Goal: Information Seeking & Learning: Learn about a topic

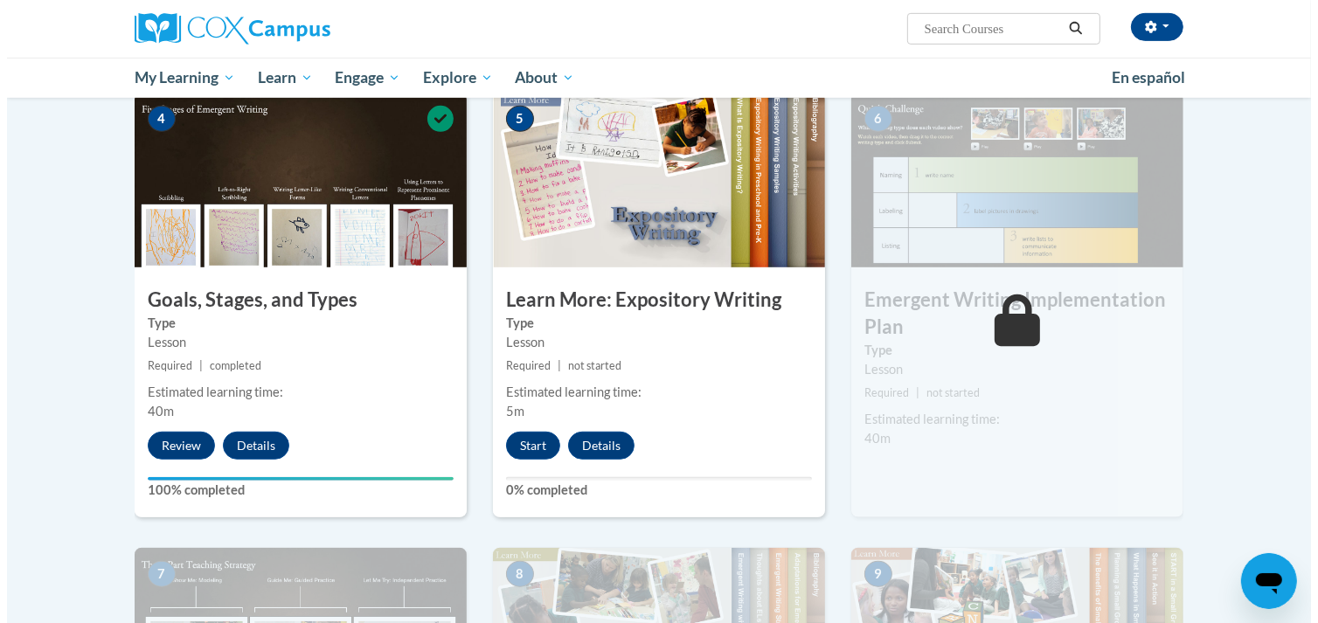
scroll to position [878, 0]
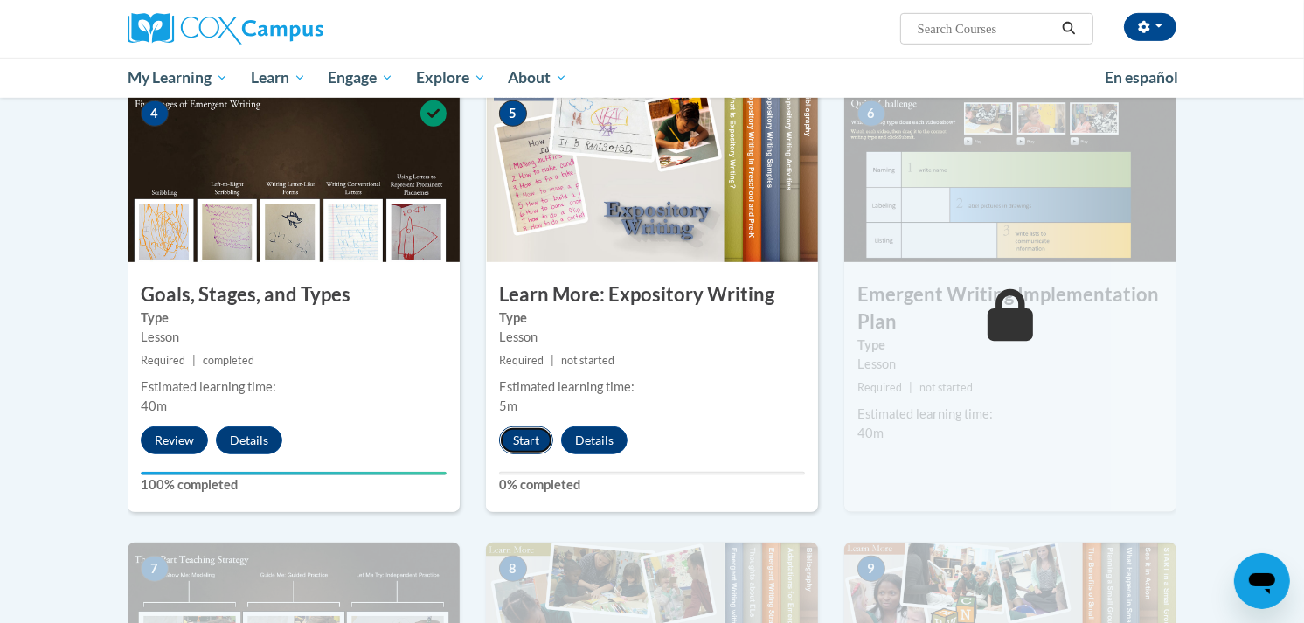
click at [535, 427] on button "Start" at bounding box center [526, 441] width 54 height 28
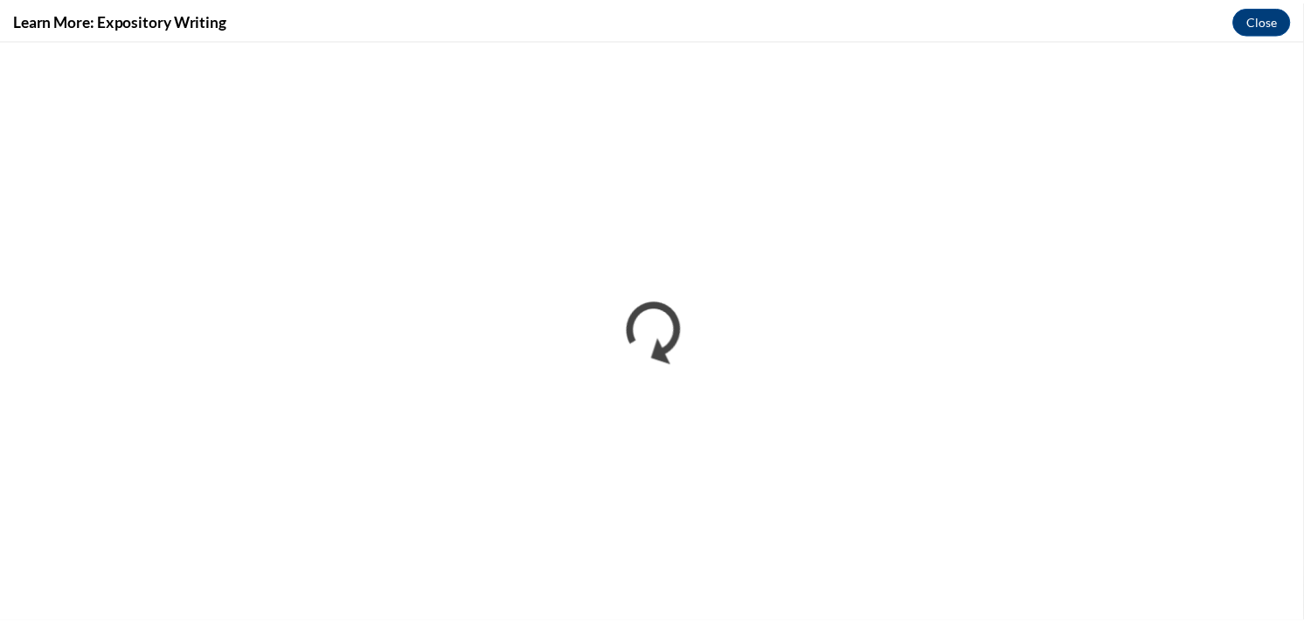
scroll to position [0, 0]
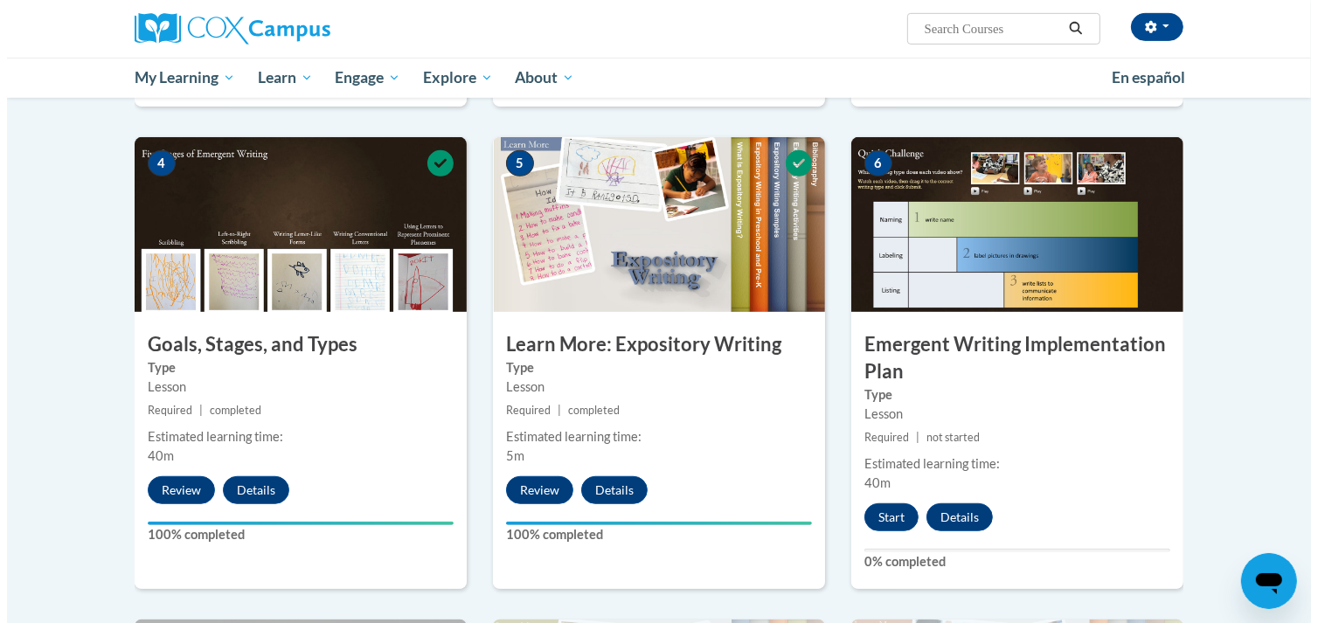
scroll to position [829, 0]
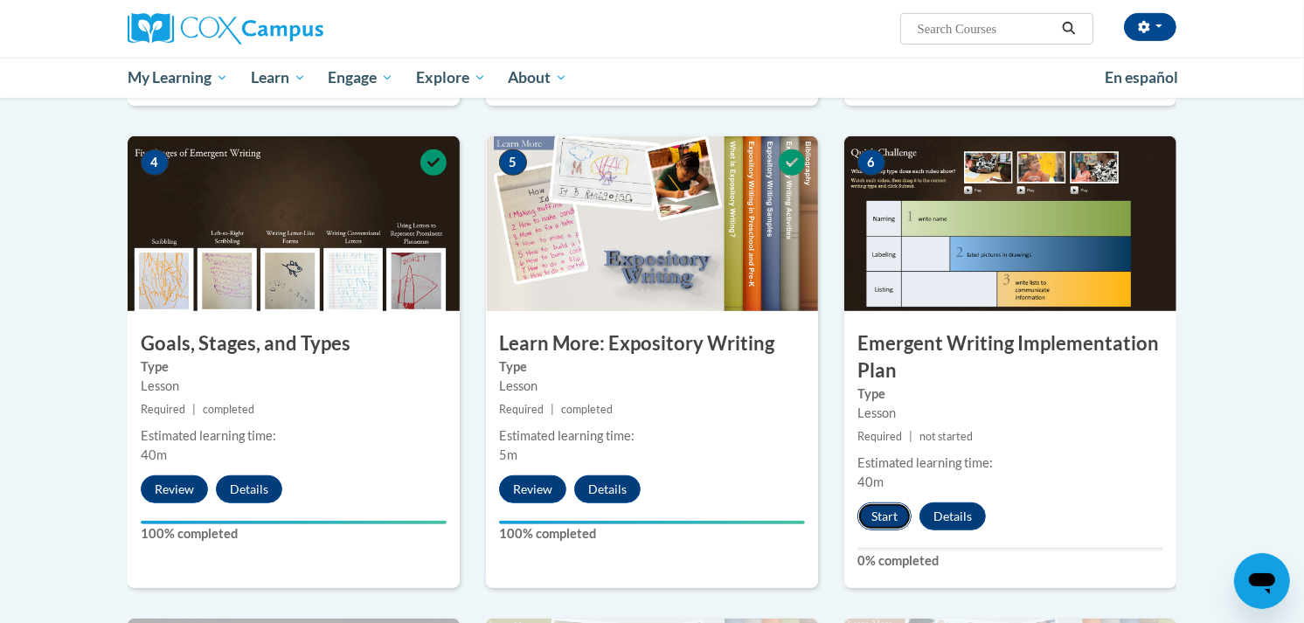
click at [888, 503] on button "Start" at bounding box center [885, 517] width 54 height 28
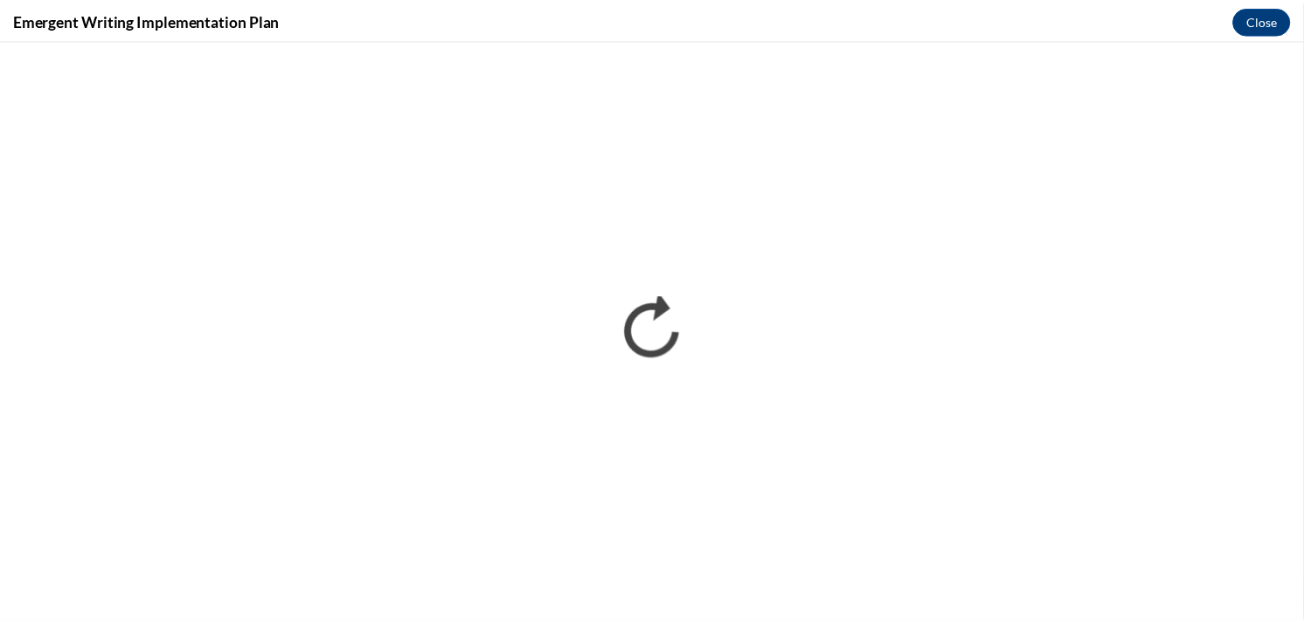
scroll to position [0, 0]
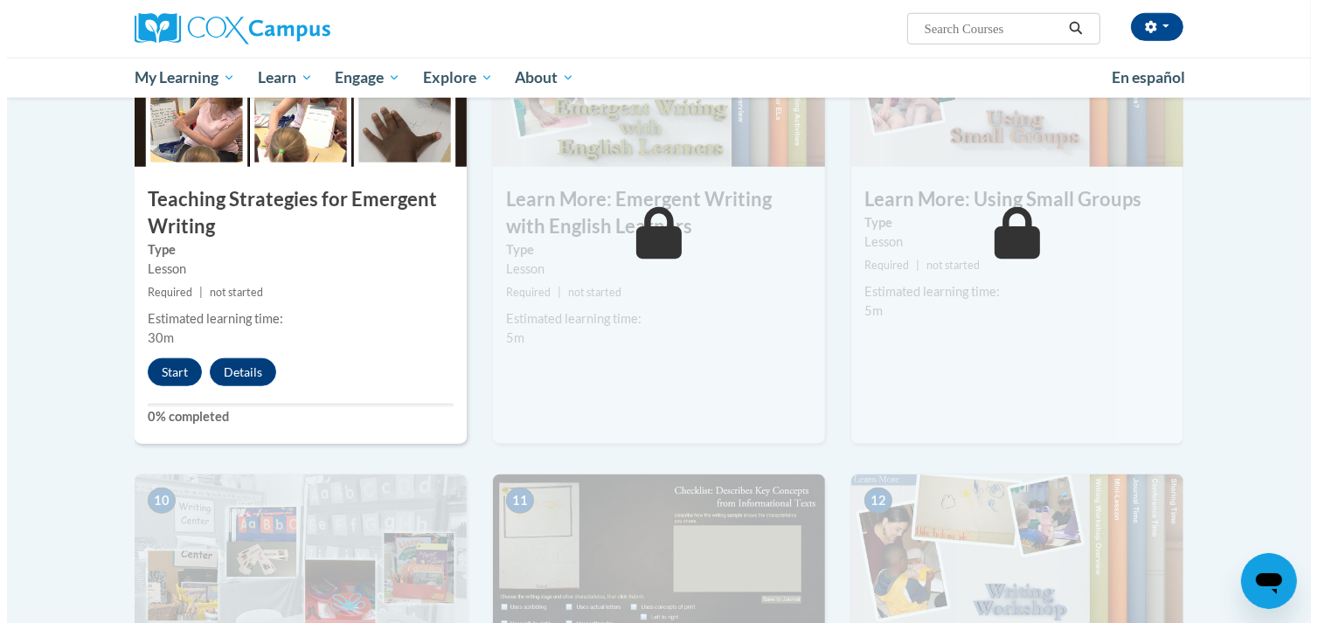
scroll to position [1456, 0]
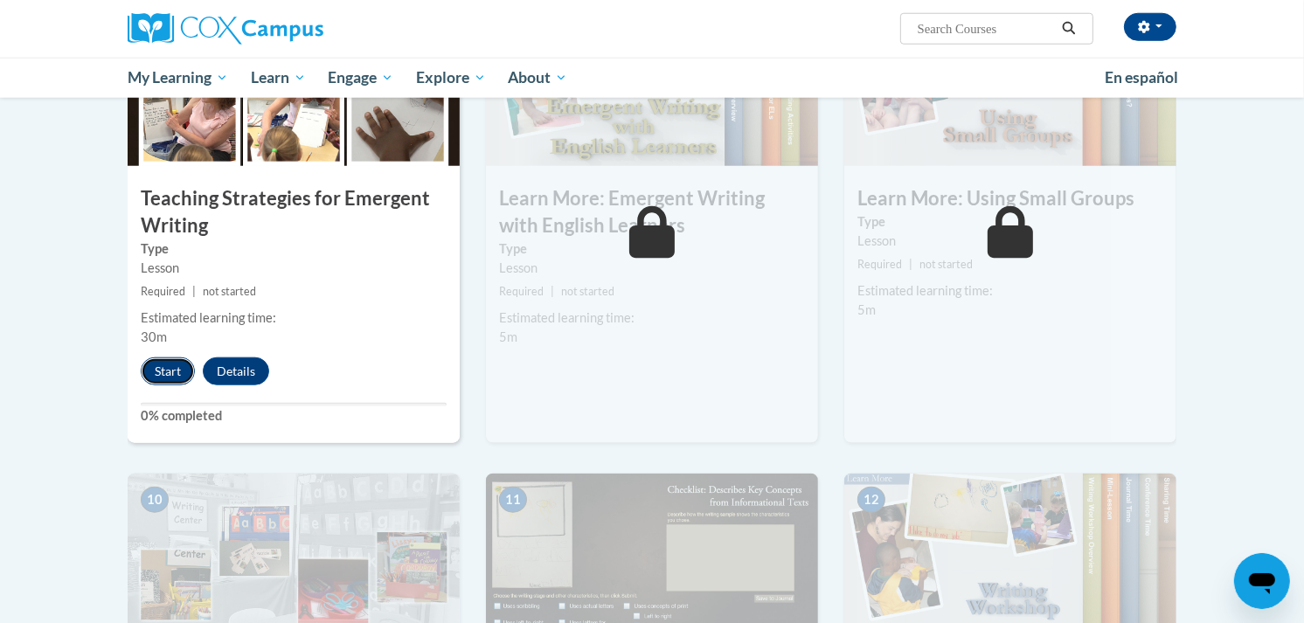
click at [167, 358] on button "Start" at bounding box center [168, 372] width 54 height 28
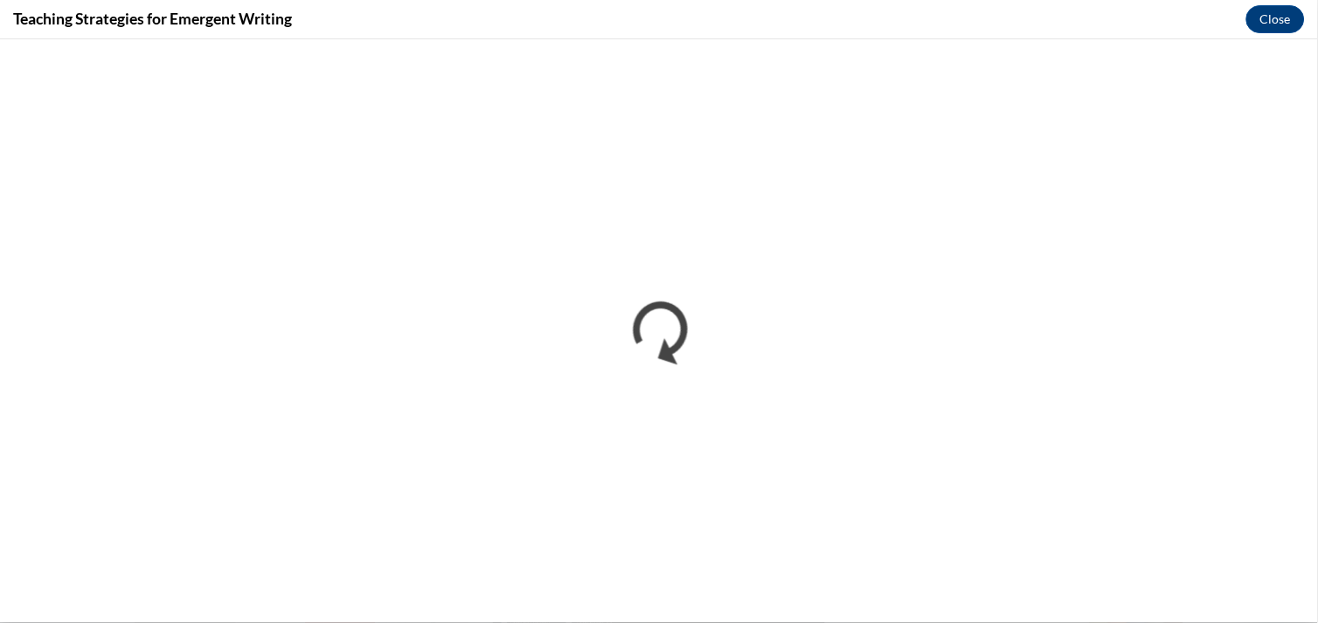
scroll to position [0, 0]
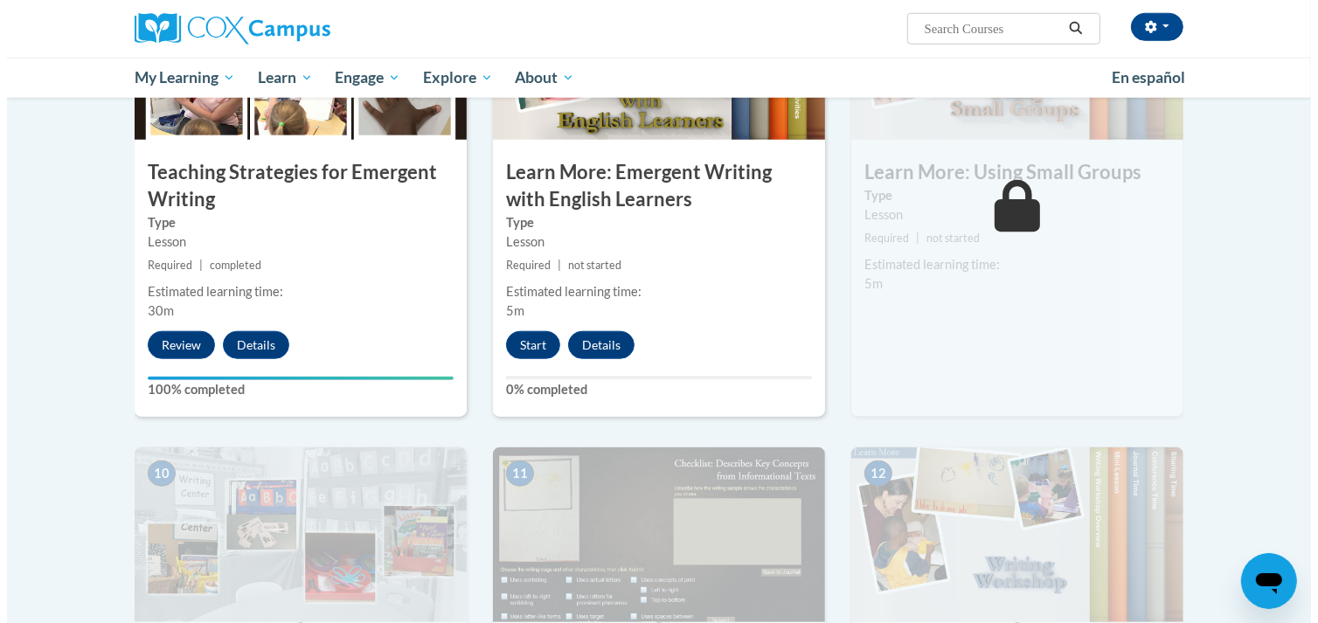
scroll to position [1483, 0]
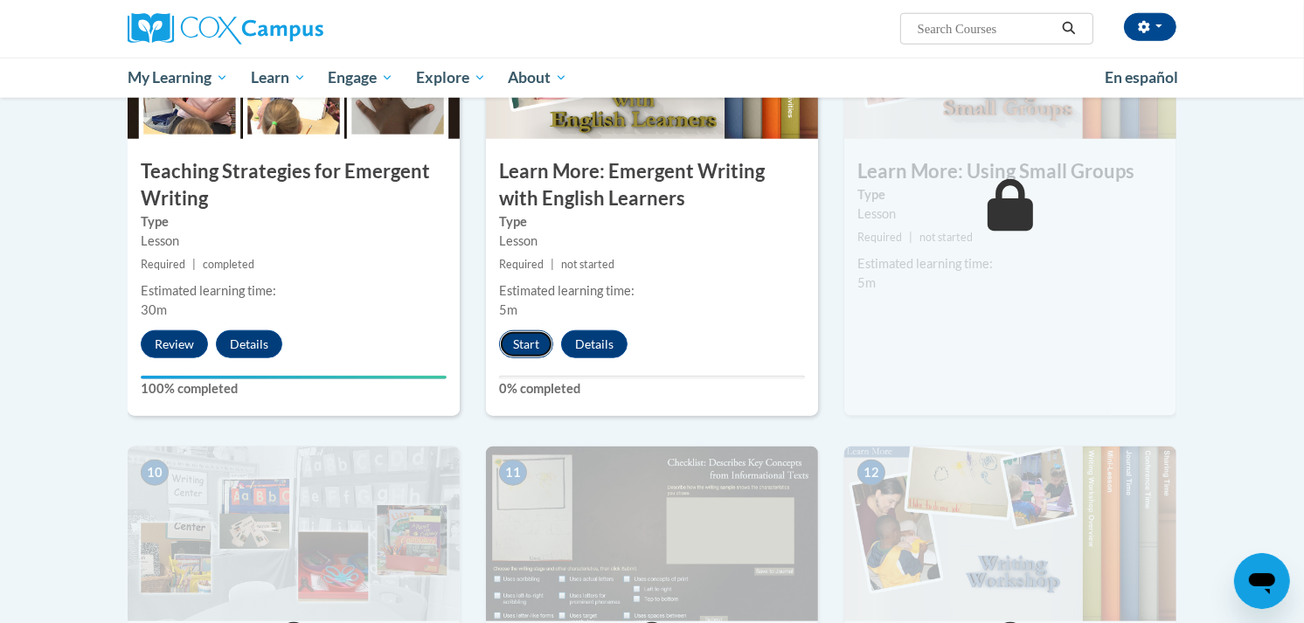
click at [529, 330] on button "Start" at bounding box center [526, 344] width 54 height 28
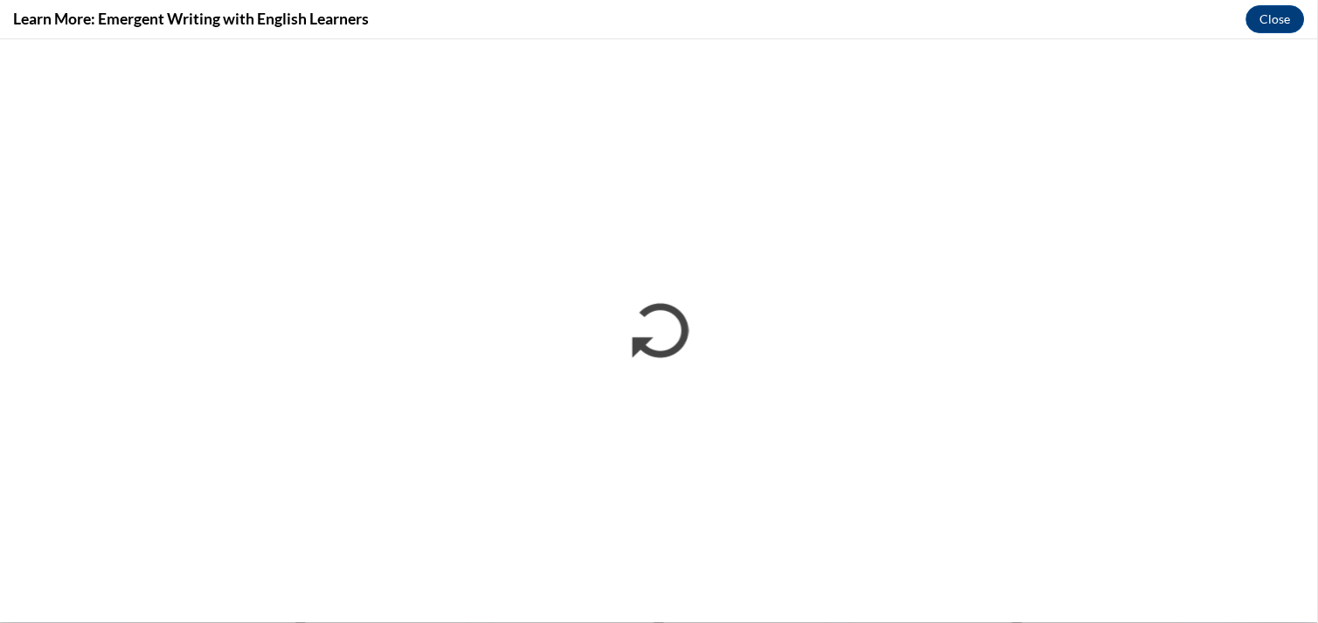
scroll to position [0, 0]
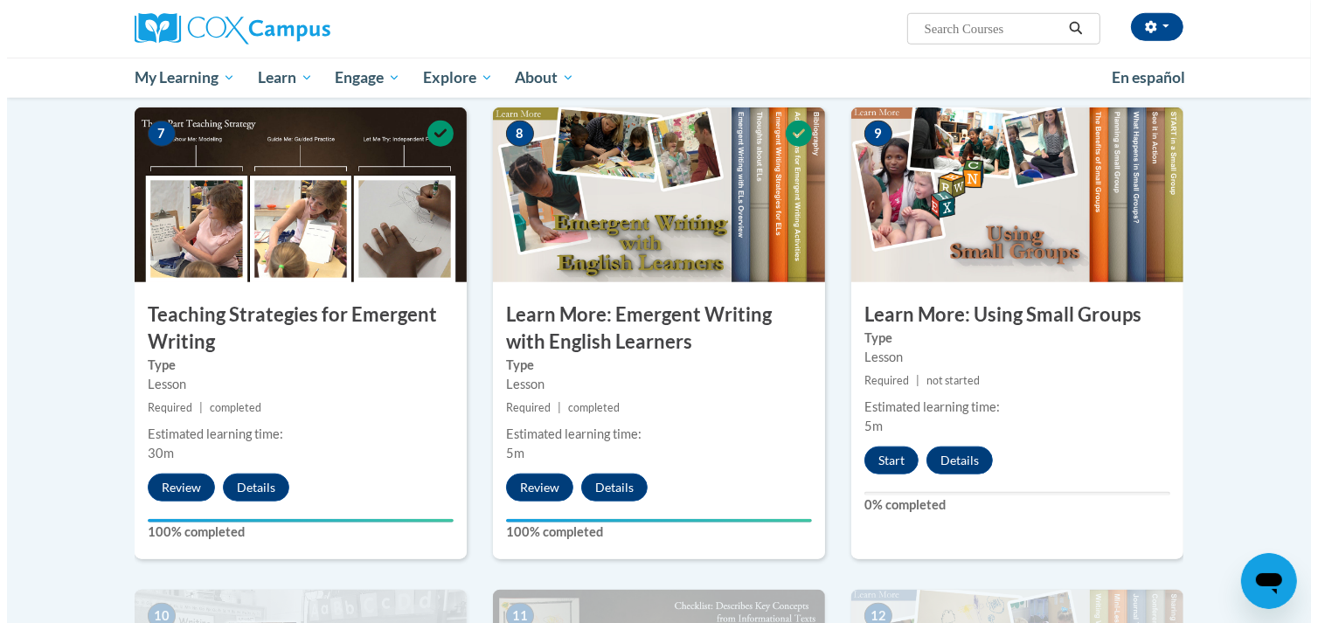
scroll to position [1344, 0]
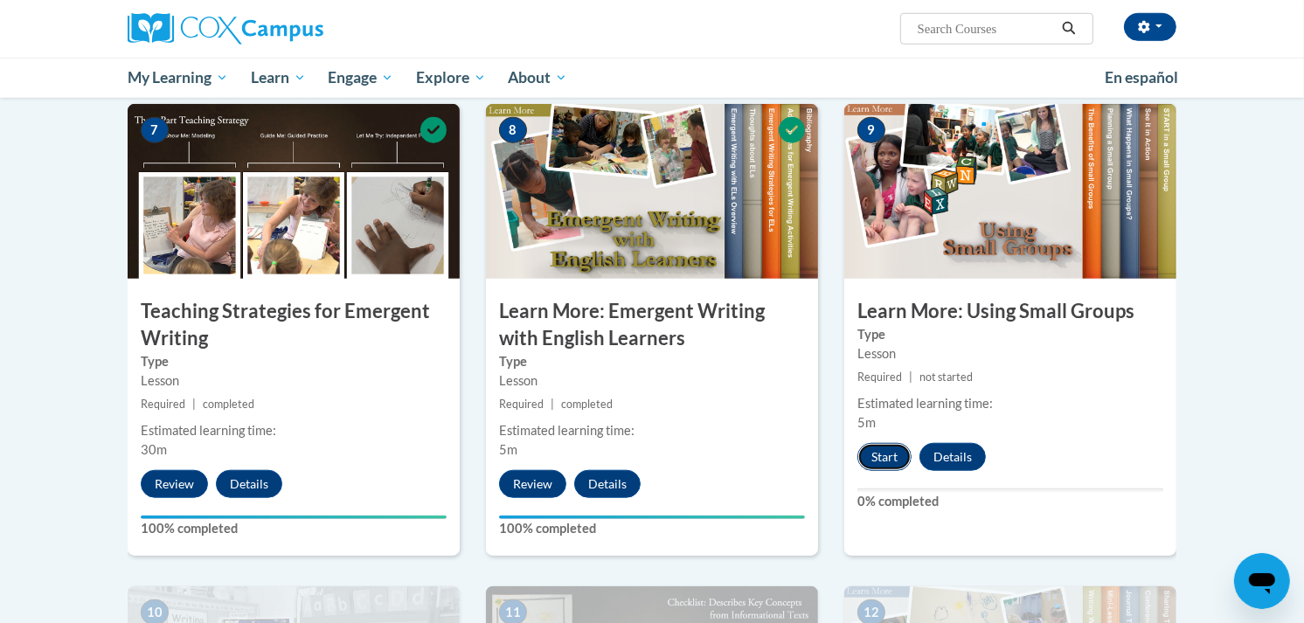
click at [886, 443] on button "Start" at bounding box center [885, 457] width 54 height 28
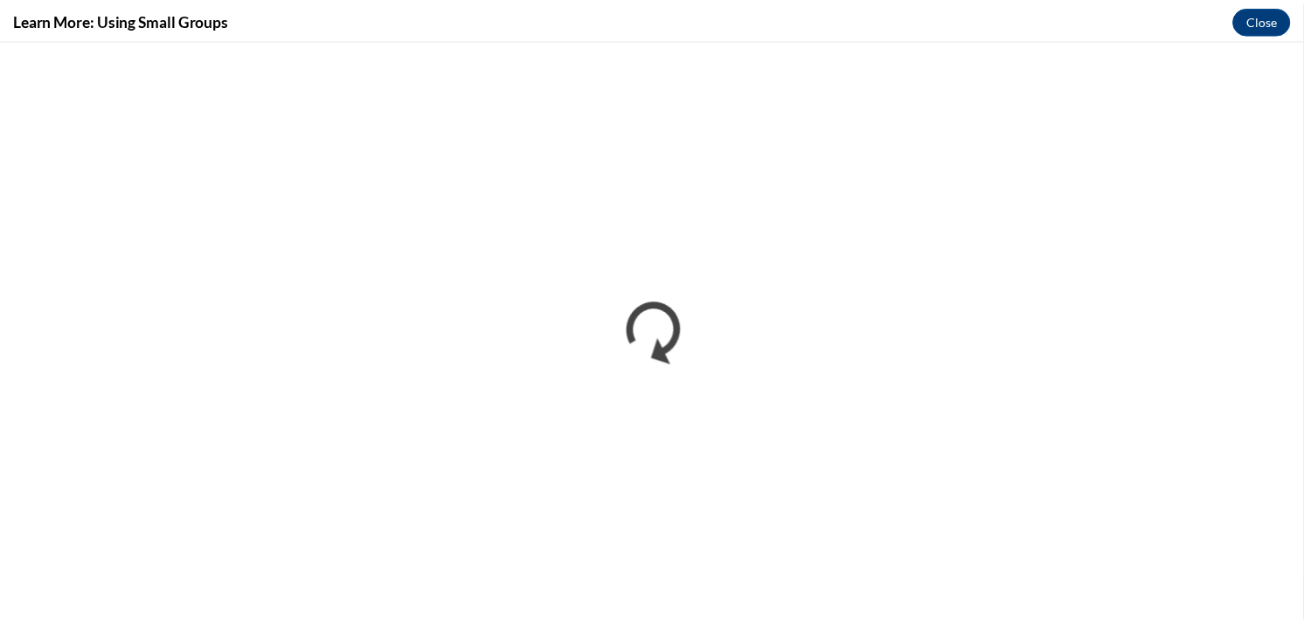
scroll to position [0, 0]
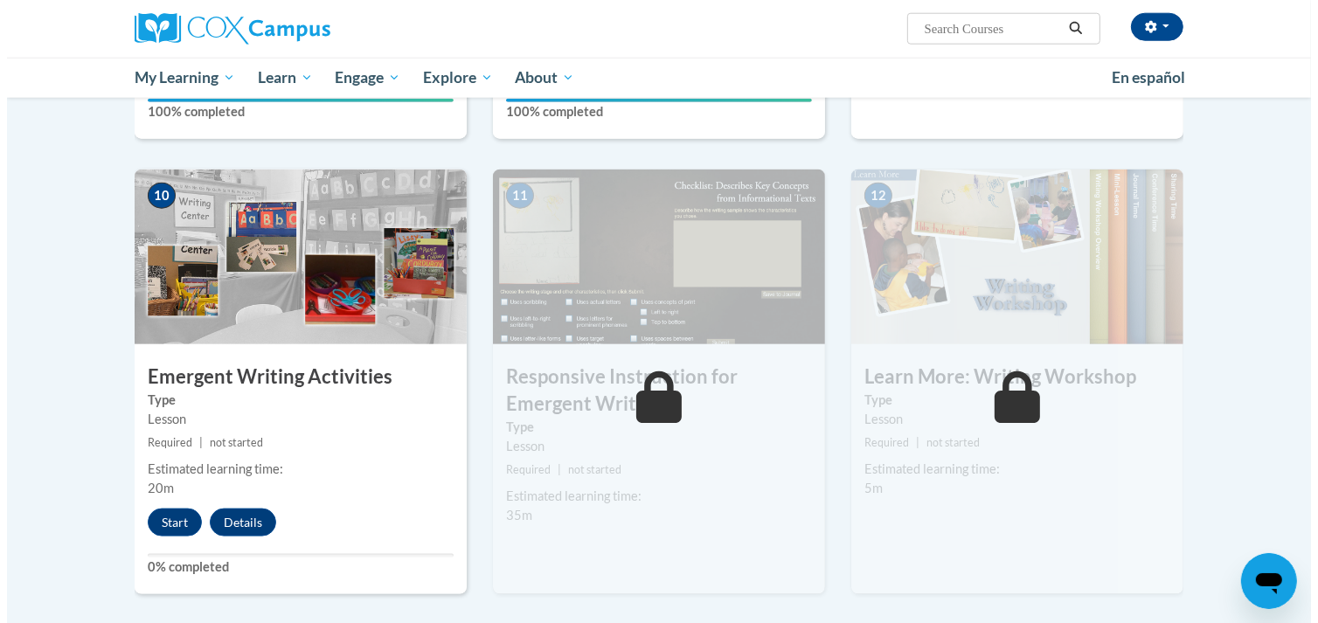
scroll to position [1789, 0]
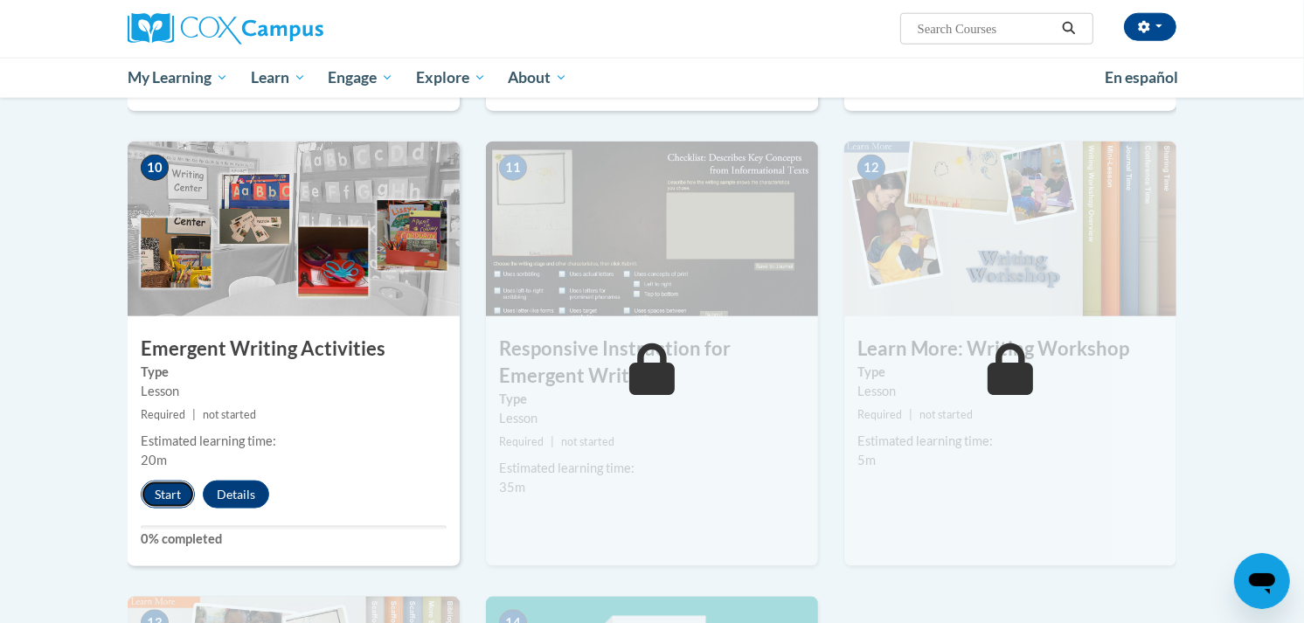
click at [157, 481] on button "Start" at bounding box center [168, 495] width 54 height 28
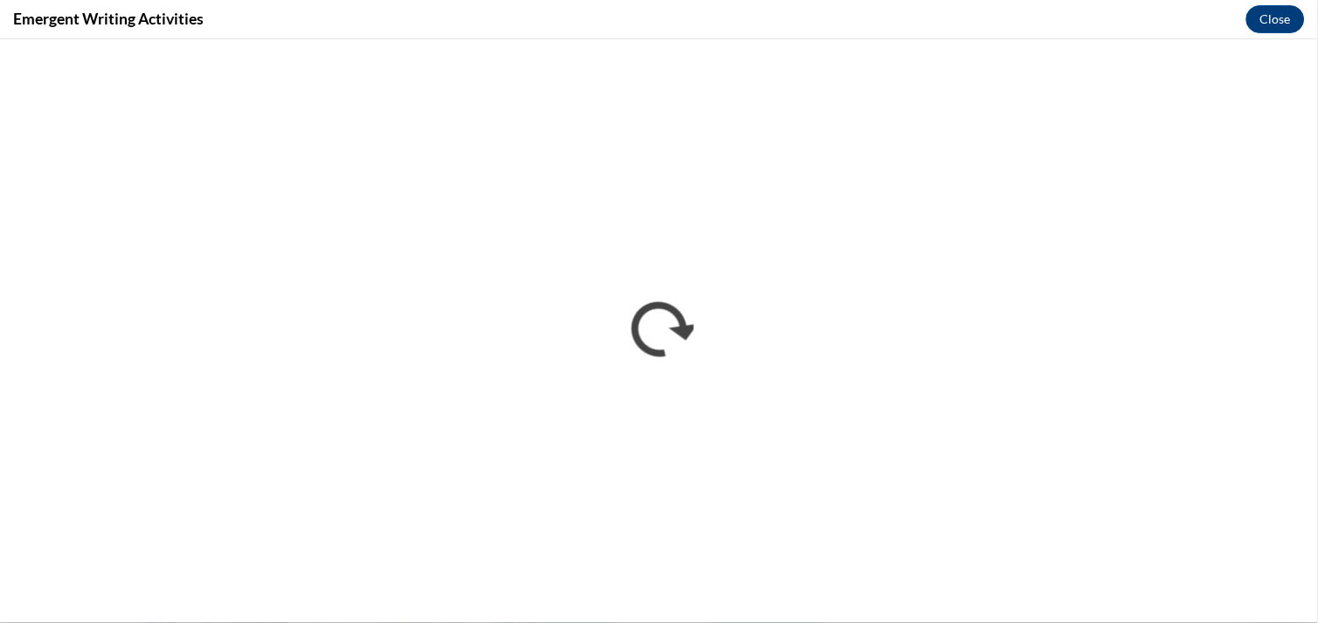
scroll to position [0, 0]
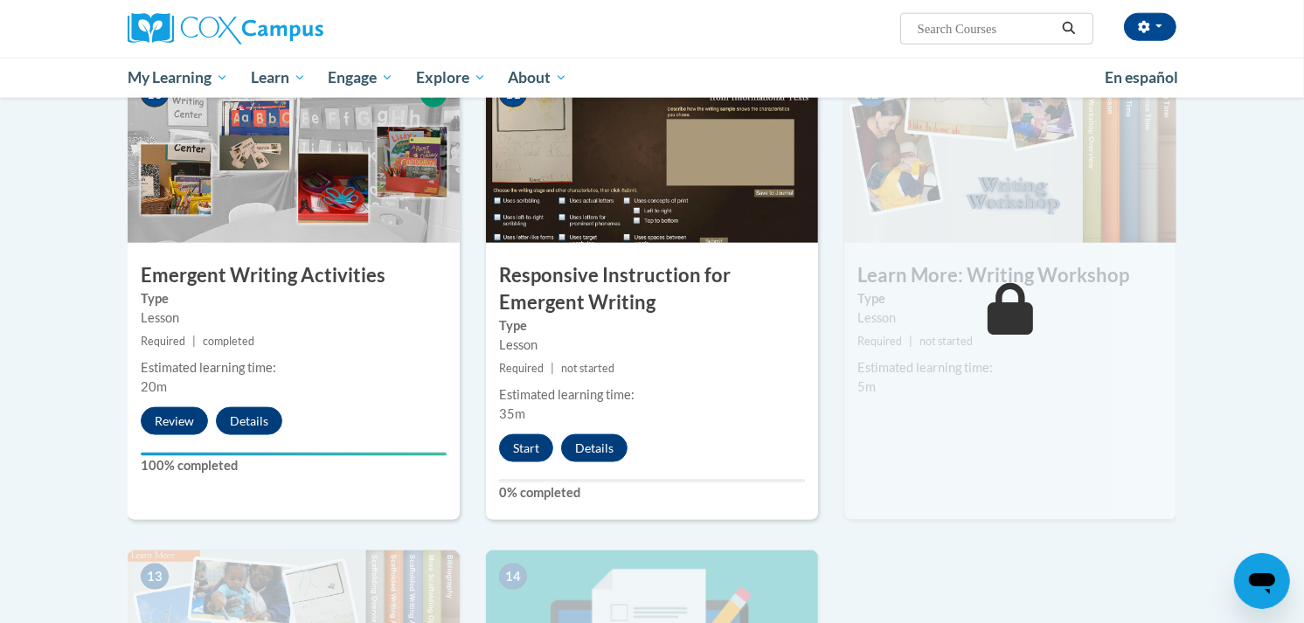
scroll to position [1860, 0]
